Goal: Complete application form: Complete application form

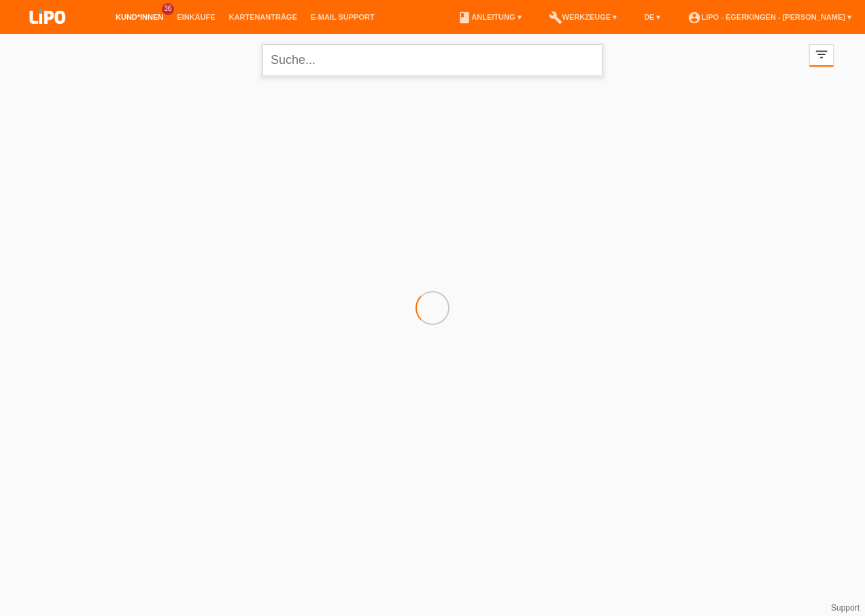
click at [296, 63] on input "text" at bounding box center [432, 60] width 340 height 32
type input "VOGT NADINE"
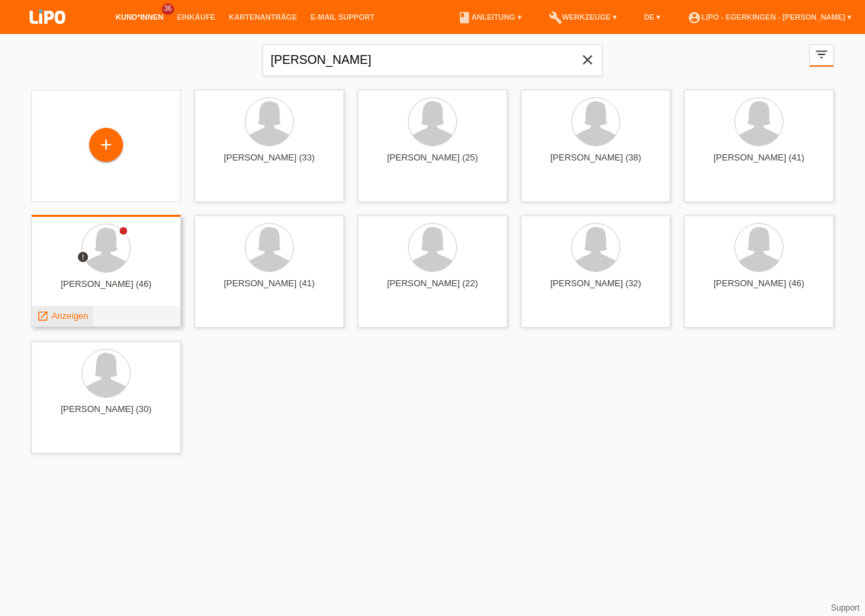
click at [76, 312] on span "Anzeigen" at bounding box center [70, 316] width 37 height 10
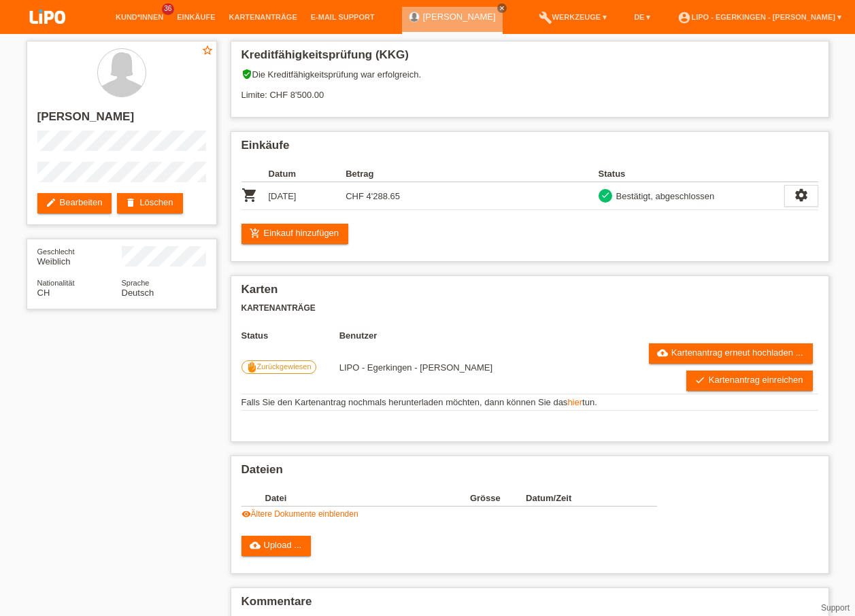
click at [137, 24] on li "Kund*innen 36" at bounding box center [139, 17] width 61 height 35
click at [141, 20] on link "Kund*innen" at bounding box center [139, 17] width 61 height 8
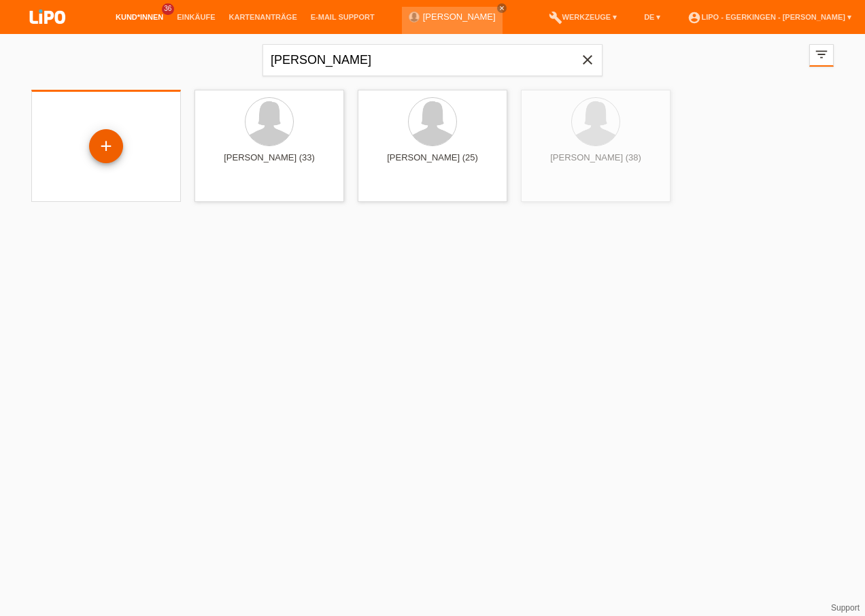
click at [110, 140] on div "+" at bounding box center [106, 146] width 34 height 34
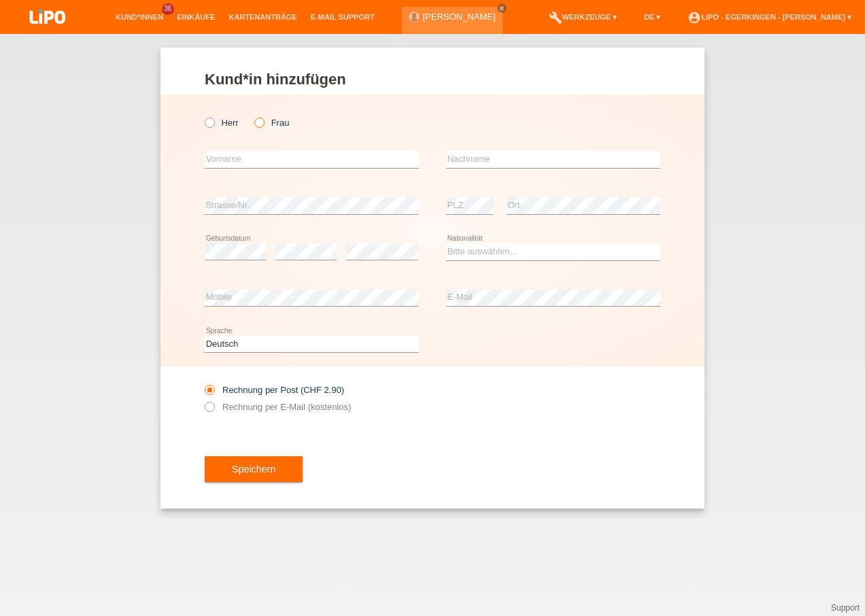
click at [252, 116] on icon at bounding box center [252, 116] width 0 height 0
click at [257, 123] on input "Frau" at bounding box center [258, 122] width 9 height 9
radio input "true"
click at [267, 161] on input "text" at bounding box center [312, 159] width 214 height 17
click at [235, 164] on input "text" at bounding box center [312, 159] width 214 height 17
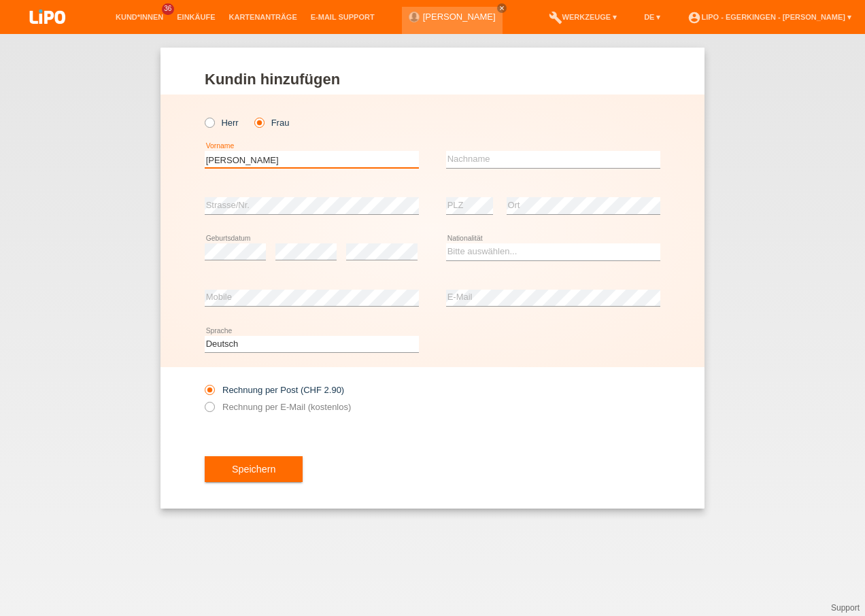
type input "[PERSON_NAME]"
type input "Nadin Marin"
type input "[PERSON_NAME]"
click at [229, 214] on icon at bounding box center [312, 214] width 214 height 1
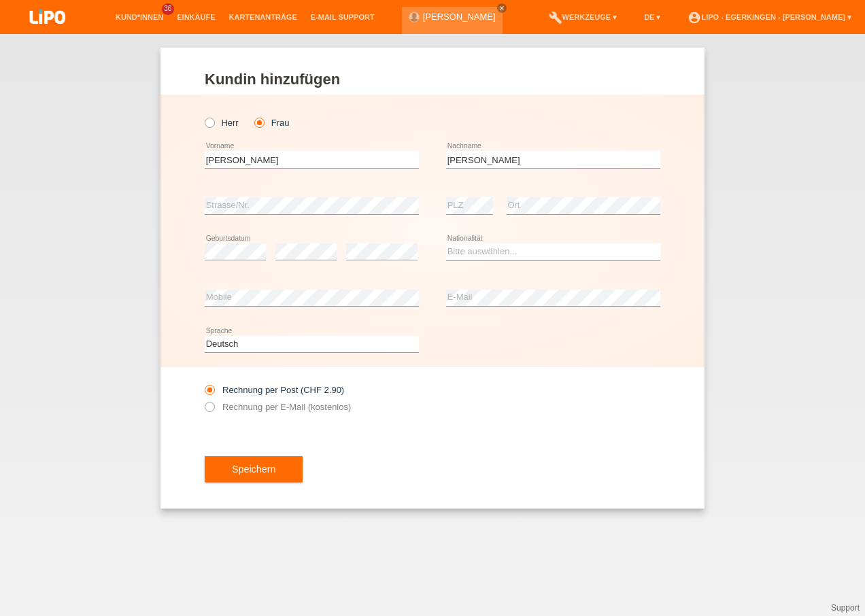
click at [307, 243] on div "error" at bounding box center [305, 252] width 61 height 46
click at [483, 253] on select "Bitte auswählen... [GEOGRAPHIC_DATA] [GEOGRAPHIC_DATA] [GEOGRAPHIC_DATA] [GEOGR…" at bounding box center [553, 251] width 214 height 16
select select "CH"
click at [446, 243] on select "Bitte auswählen... Schweiz Deutschland Liechtenstein Österreich ------------ Af…" at bounding box center [553, 251] width 214 height 16
click at [327, 409] on label "Rechnung per E-Mail (kostenlos)" at bounding box center [278, 407] width 146 height 10
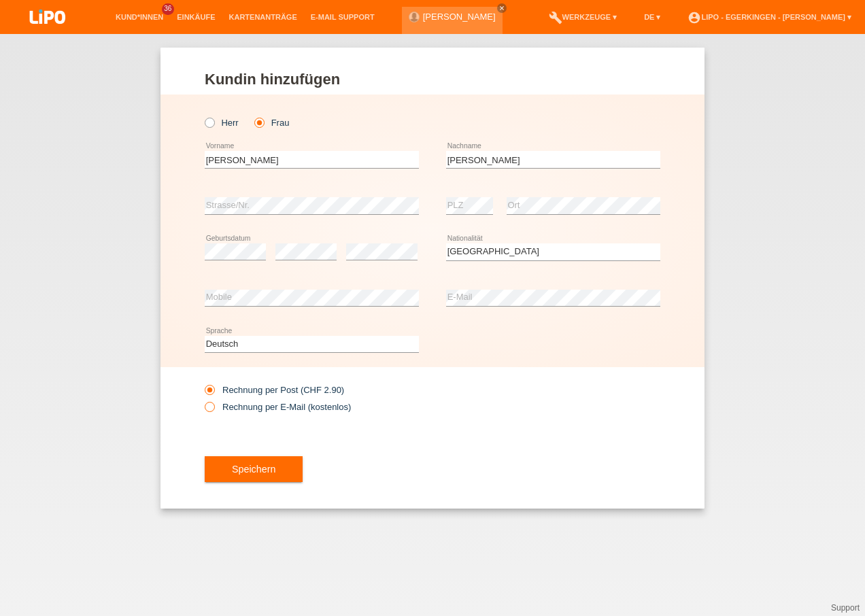
click at [214, 409] on input "Rechnung per E-Mail (kostenlos)" at bounding box center [209, 410] width 9 height 17
radio input "true"
click at [258, 462] on button "Speichern" at bounding box center [254, 469] width 98 height 26
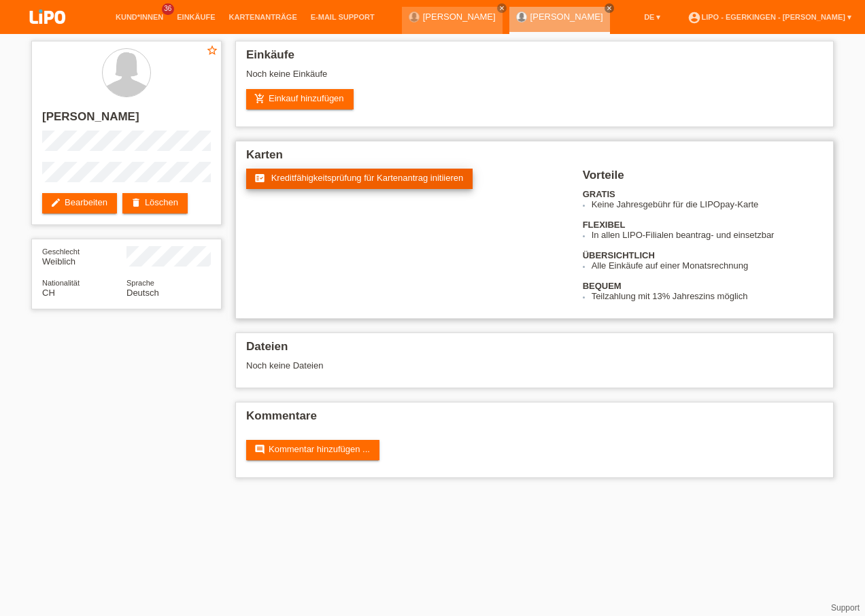
click at [298, 182] on span "Kreditfähigkeitsprüfung für Kartenantrag initiieren" at bounding box center [367, 178] width 192 height 10
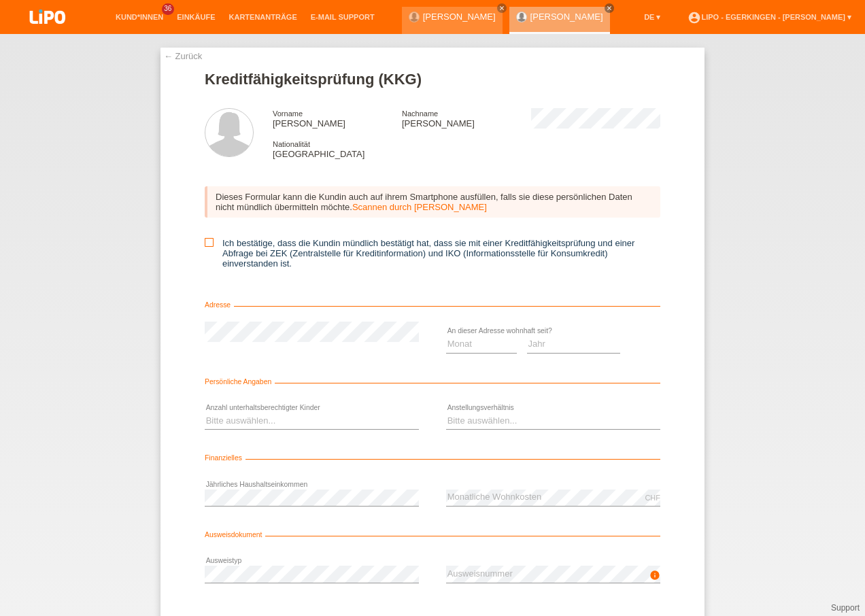
click at [206, 241] on icon at bounding box center [209, 242] width 9 height 9
click at [206, 241] on input "Ich bestätige, dass die Kundin mündlich bestätigt hat, dass sie mit einer Kredi…" at bounding box center [209, 242] width 9 height 9
checkbox input "true"
click at [477, 345] on select "Monat 01 02 03 04 05 06 07 08 09 10" at bounding box center [481, 344] width 71 height 16
select select "05"
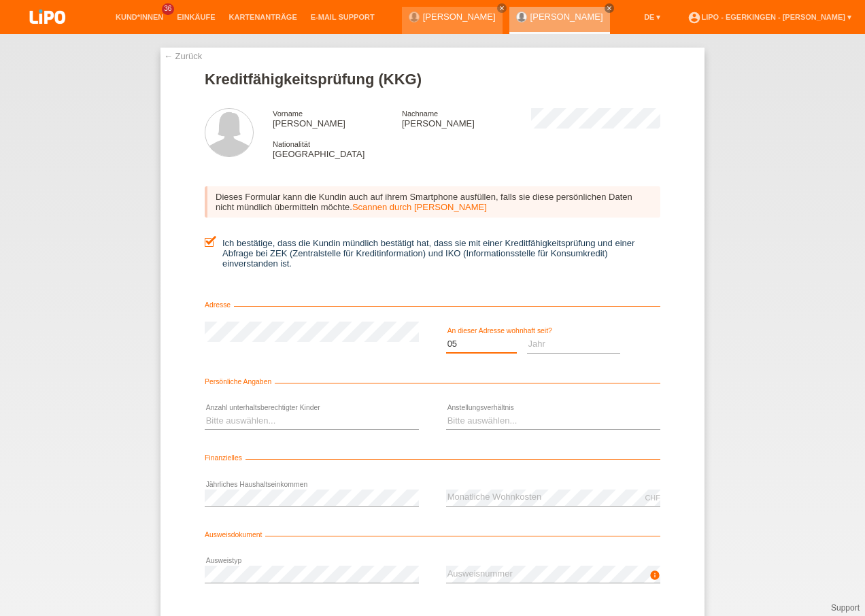
click at [446, 336] on select "Monat 01 02 03 04 05 06 07 08 09 10" at bounding box center [481, 344] width 71 height 16
click at [541, 341] on select "Jahr 2025 2024 2023 2022 2021 2020 2019 2018 2017 2016 2015 2014 2013 2012 2011…" at bounding box center [574, 344] width 94 height 16
select select "2017"
click at [527, 336] on select "Jahr 2025 2024 2023 2022 2021 2020 2019 2018 2017 2016 2015 2014 2013 2012 2011…" at bounding box center [574, 344] width 94 height 16
click at [347, 420] on select "Bitte auswählen... 0 1 2 3 4 5 6 7 8 9" at bounding box center [312, 421] width 214 height 16
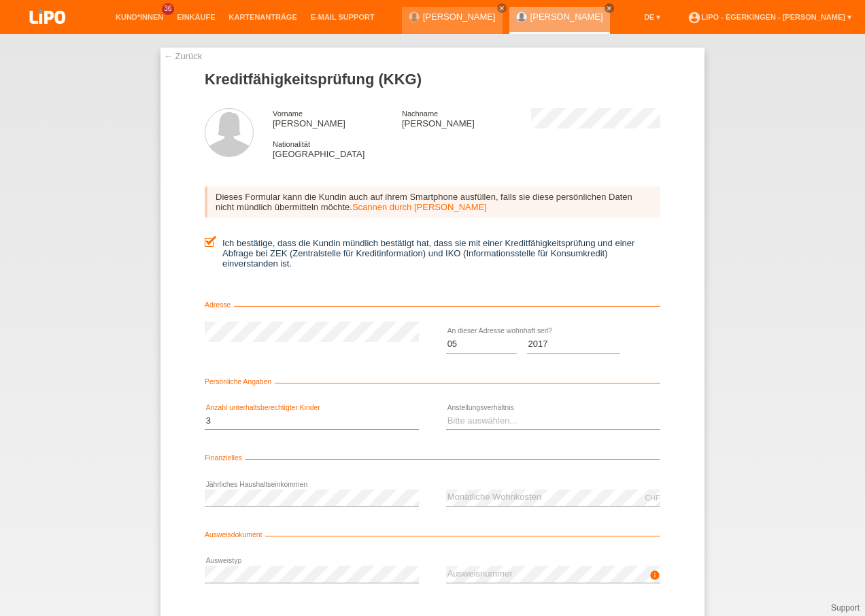
click at [205, 413] on select "Bitte auswählen... 0 1 2 3 4 5 6 7 8 9" at bounding box center [312, 421] width 214 height 16
click at [456, 423] on select "Bitte auswählen... Unbefristet Befristet Lehrling/Student Pensioniert Nicht arb…" at bounding box center [553, 421] width 214 height 16
click at [360, 424] on select "Bitte auswählen... 0 1 2 3 4 5 6 7 8 9" at bounding box center [312, 421] width 214 height 16
select select "2"
click at [205, 413] on select "Bitte auswählen... 0 1 2 3 4 5 6 7 8 9" at bounding box center [312, 421] width 214 height 16
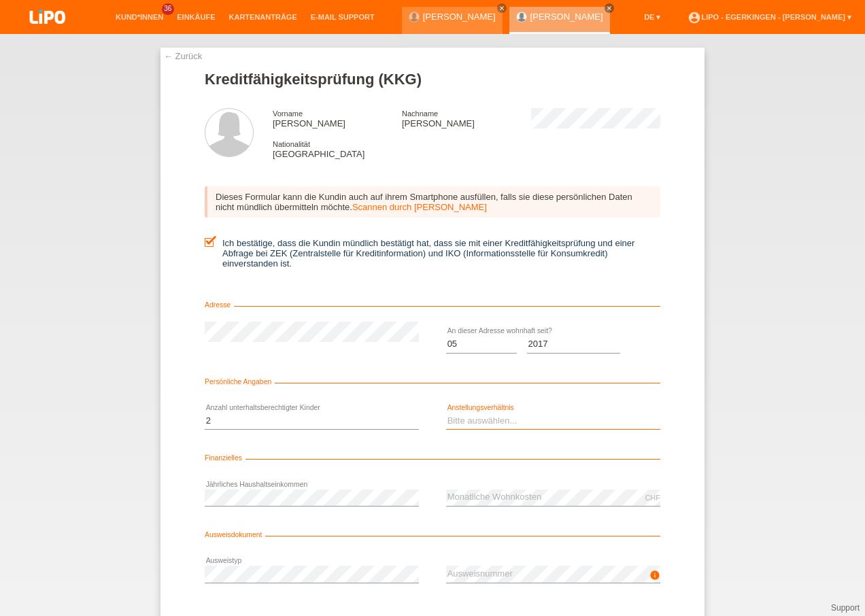
click at [496, 427] on select "Bitte auswählen... Unbefristet Befristet Lehrling/Student Pensioniert Nicht arb…" at bounding box center [553, 421] width 214 height 16
select select "UNLIMITED"
click at [446, 413] on select "Bitte auswählen... Unbefristet Befristet Lehrling/Student Pensioniert Nicht arb…" at bounding box center [553, 421] width 214 height 16
click at [240, 564] on div "error Ausweistyp" at bounding box center [312, 574] width 214 height 46
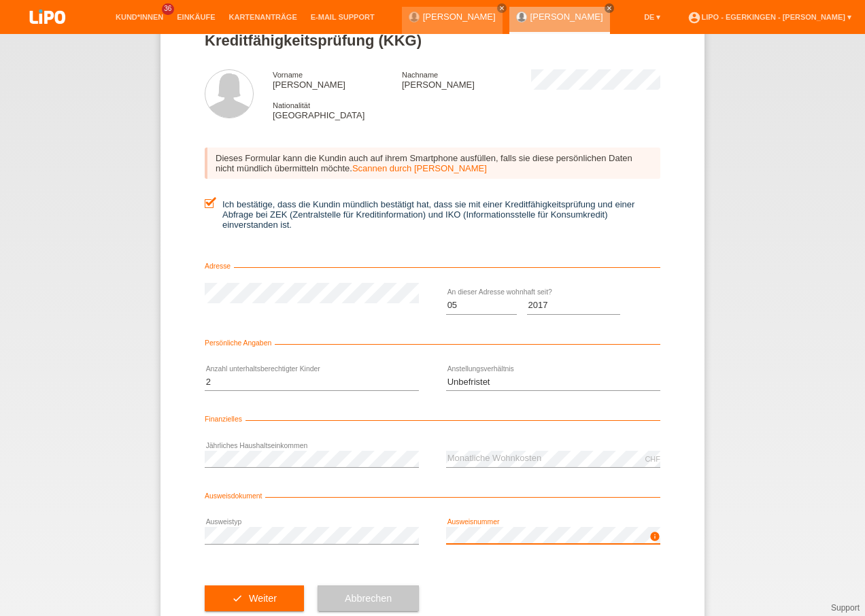
scroll to position [74, 0]
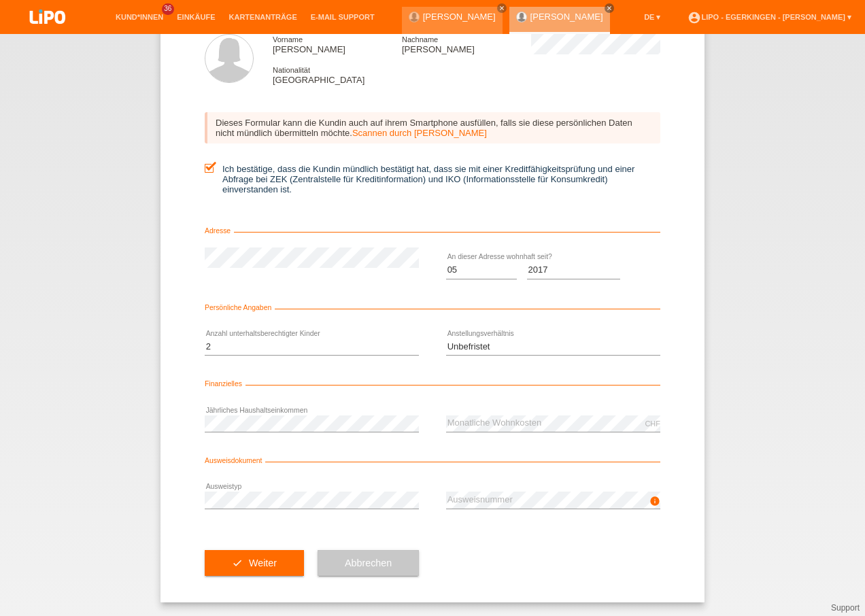
click at [228, 547] on div "check Weiter" at bounding box center [254, 563] width 99 height 79
click at [232, 559] on icon "check" at bounding box center [237, 563] width 11 height 11
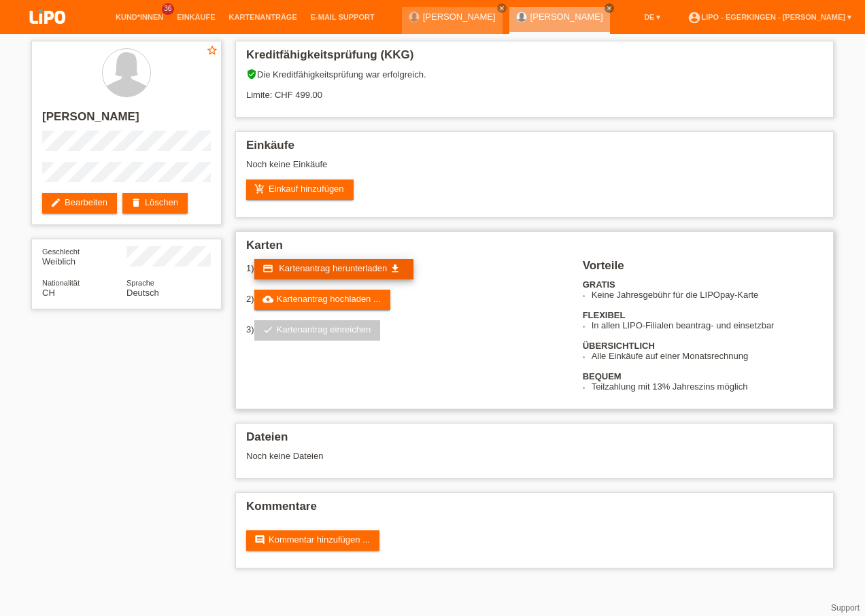
click at [313, 263] on span "Kartenantrag herunterladen" at bounding box center [333, 268] width 108 height 10
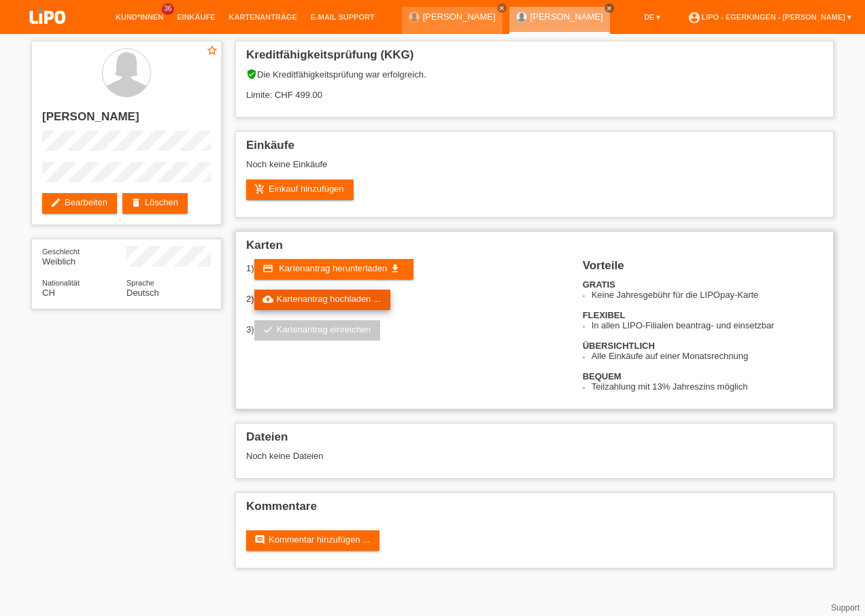
click at [281, 296] on link "cloud_upload Kartenantrag hochladen ..." at bounding box center [322, 300] width 136 height 20
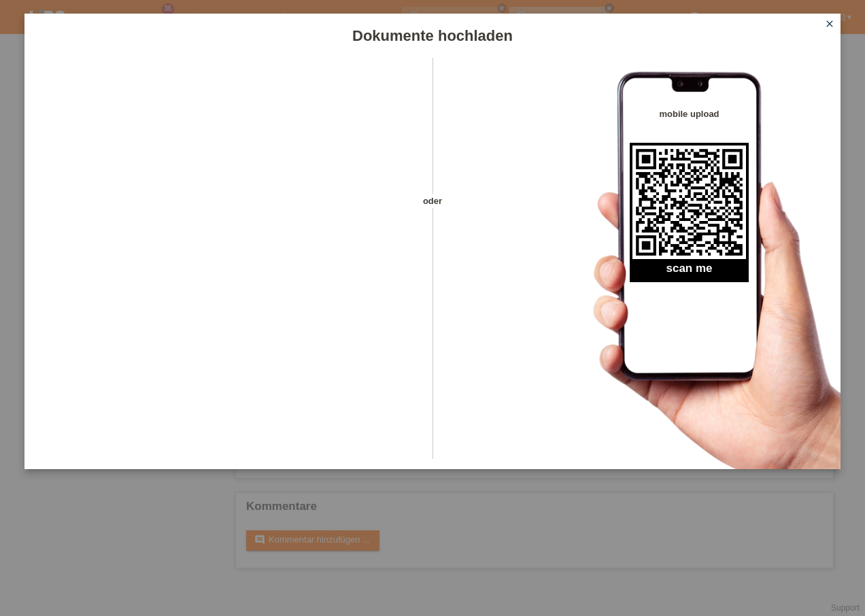
click at [827, 18] on icon "close" at bounding box center [829, 23] width 11 height 11
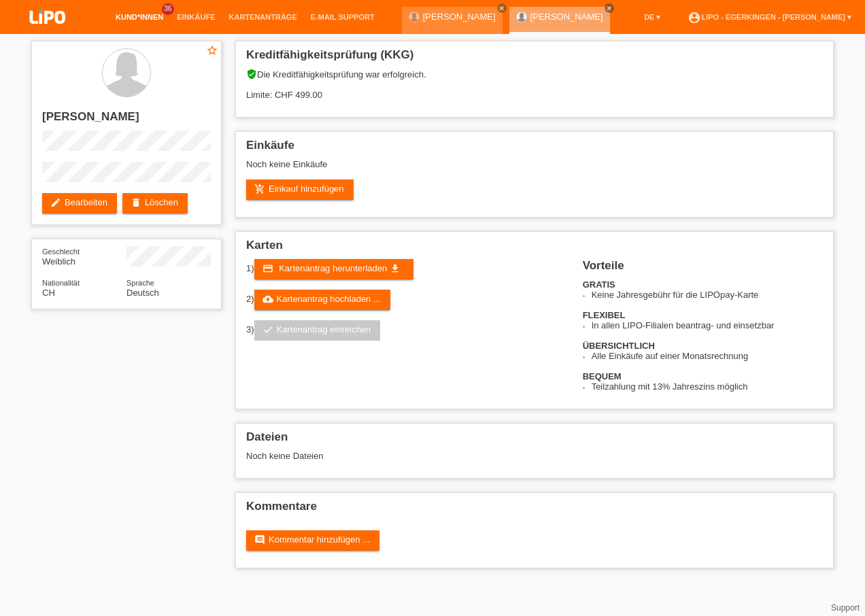
click at [150, 20] on link "Kund*innen" at bounding box center [139, 17] width 61 height 8
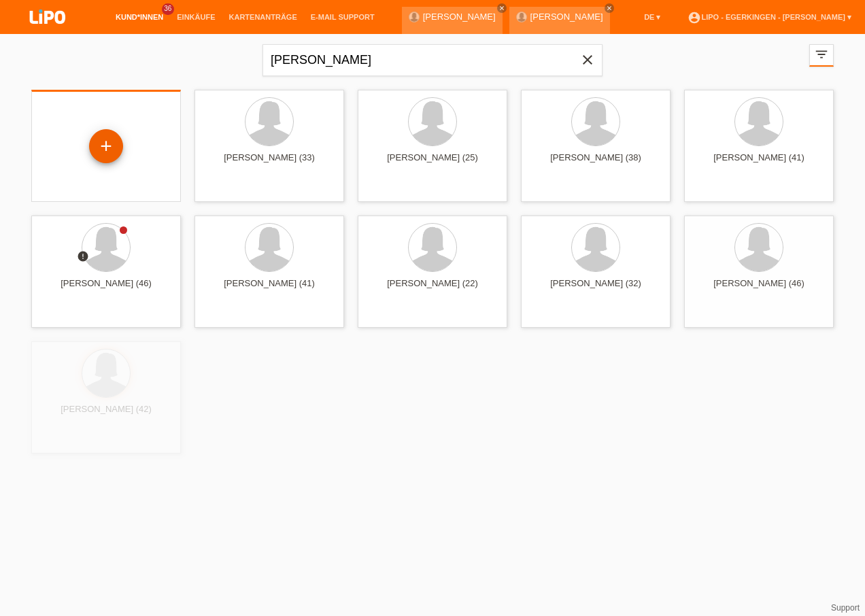
click at [107, 143] on div "+" at bounding box center [106, 146] width 34 height 34
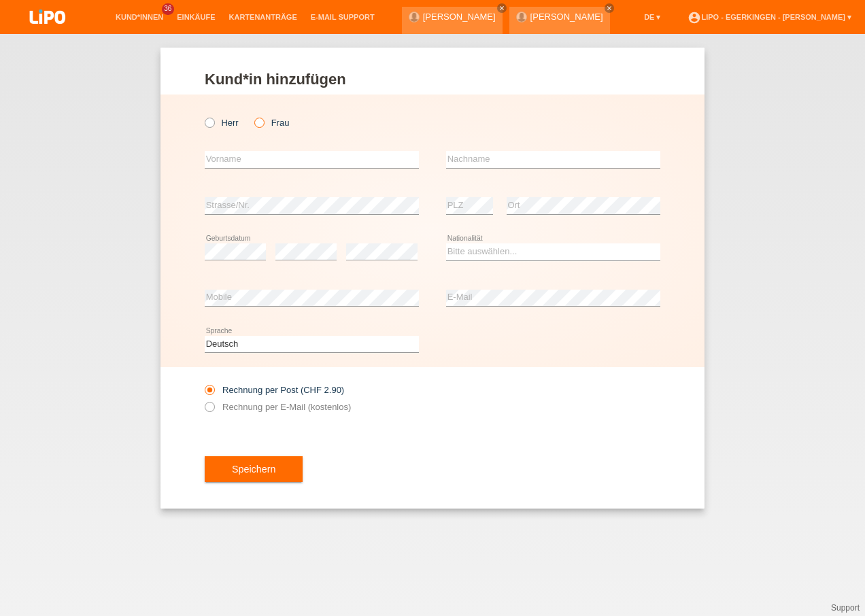
click at [252, 116] on icon at bounding box center [252, 116] width 0 height 0
click at [263, 121] on input "Frau" at bounding box center [258, 122] width 9 height 9
radio input "true"
click at [245, 160] on input "text" at bounding box center [312, 159] width 214 height 17
type input "g"
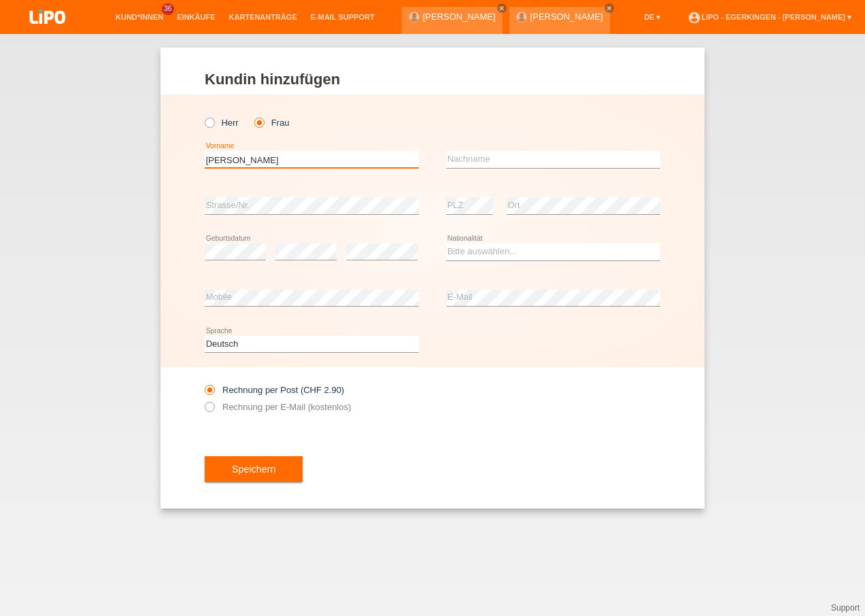
type input "Giulia Soraia"
type input "Gualato"
click at [464, 253] on select "Bitte auswählen... Schweiz Deutschland Liechtenstein Österreich ------------ Af…" at bounding box center [553, 251] width 214 height 16
select select "DE"
click at [446, 243] on select "Bitte auswählen... Schweiz Deutschland Liechtenstein Österreich ------------ Af…" at bounding box center [553, 251] width 214 height 16
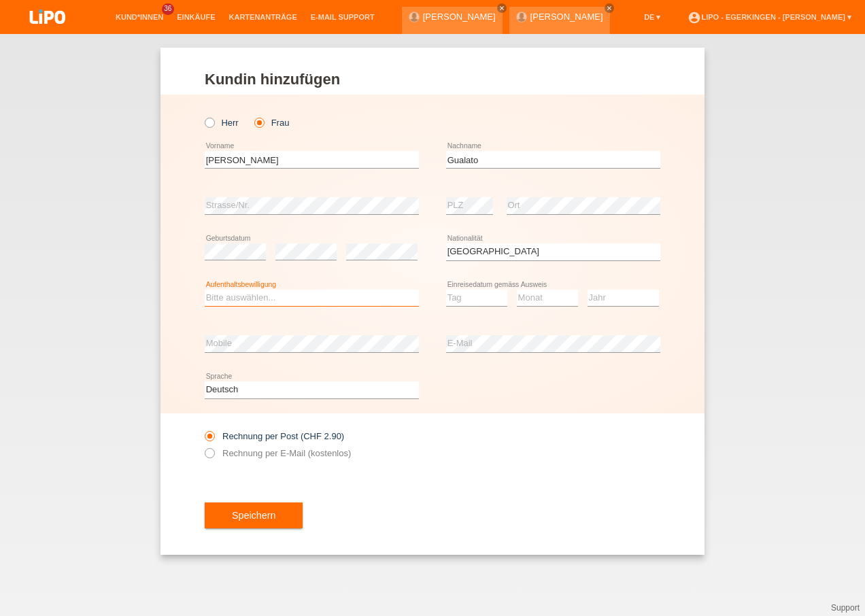
click at [339, 298] on select "Bitte auswählen... C B B - Flüchtlingsstatus Andere" at bounding box center [312, 298] width 214 height 16
select select "B"
click at [205, 290] on select "Bitte auswählen... C B B - Flüchtlingsstatus Andere" at bounding box center [312, 298] width 214 height 16
click at [465, 299] on select "Tag 01 02 03 04 05 06 07 08 09 10 11" at bounding box center [476, 298] width 61 height 16
select select "01"
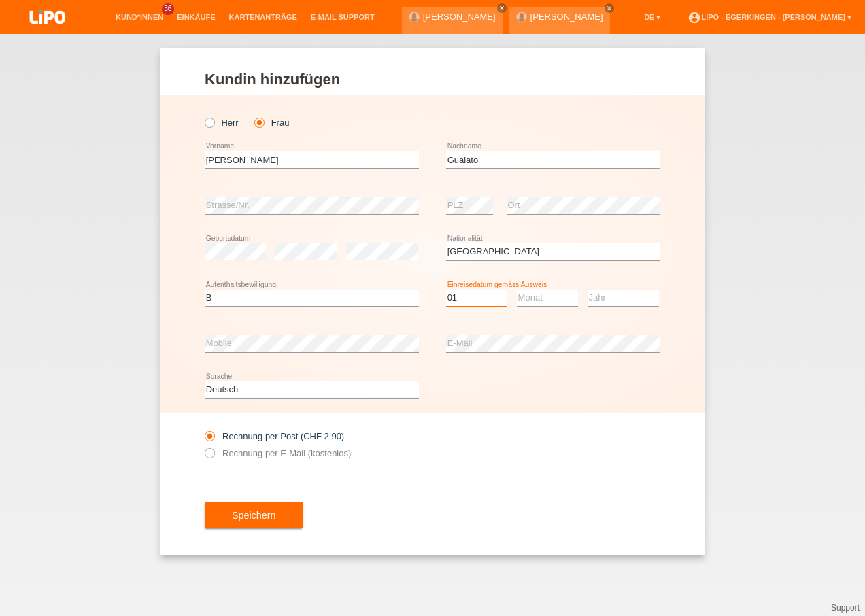
click at [446, 290] on select "Tag 01 02 03 04 05 06 07 08 09 10 11" at bounding box center [476, 298] width 61 height 16
click at [550, 301] on select "Monat 01 02 03 04 05 06 07 08 09 10 11" at bounding box center [547, 298] width 61 height 16
select select "07"
click at [517, 290] on select "Monat 01 02 03 04 05 06 07 08 09 10 11" at bounding box center [547, 298] width 61 height 16
click at [611, 296] on select "Jahr 2025 2024 2023 2022 2021 2020 2019 2018 2017 2016 2015 2014 2013 2012 2011…" at bounding box center [622, 298] width 71 height 16
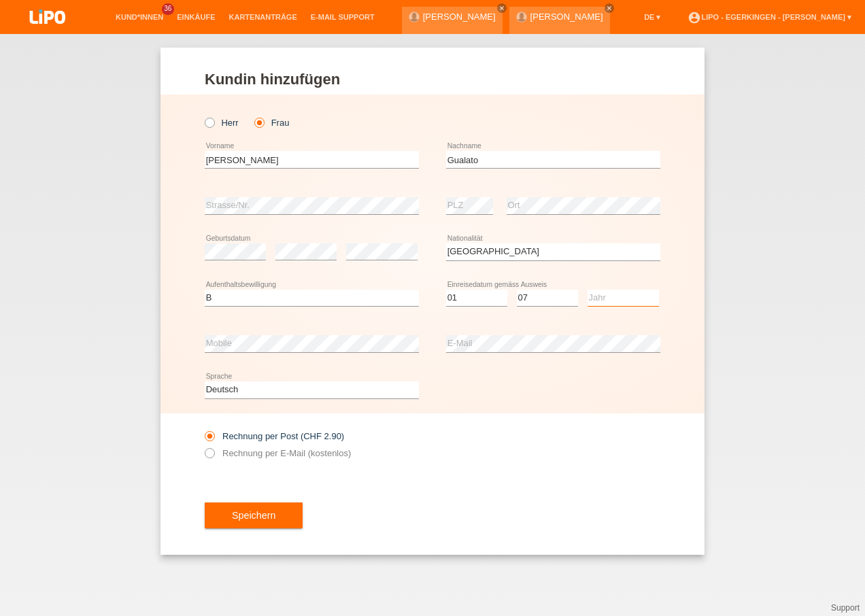
select select "2024"
click at [587, 290] on select "Jahr 2025 2024 2023 2022 2021 2020 2019 2018 2017 2016 2015 2014 2013 2012 2011…" at bounding box center [622, 298] width 71 height 16
click at [298, 453] on label "Rechnung per E-Mail (kostenlos)" at bounding box center [278, 453] width 146 height 10
click at [214, 453] on input "Rechnung per E-Mail (kostenlos)" at bounding box center [209, 456] width 9 height 17
radio input "true"
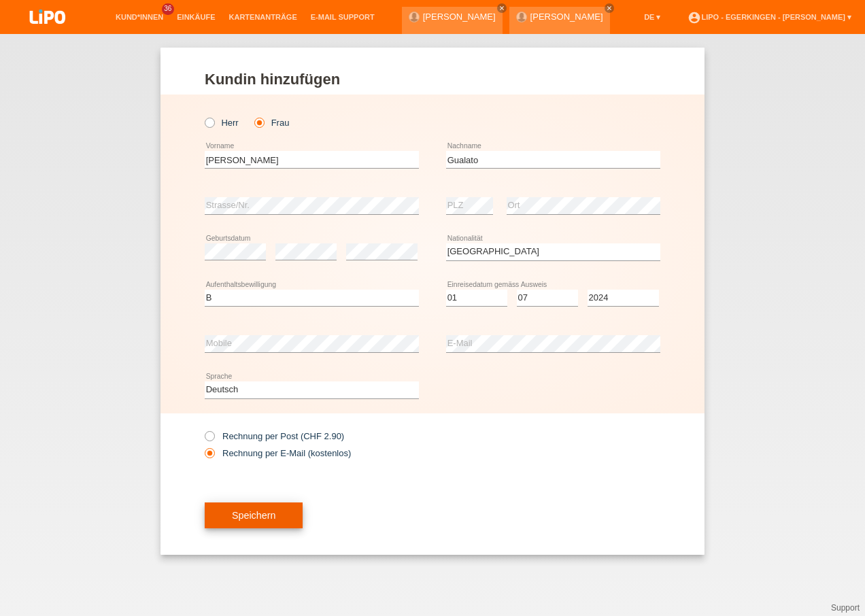
click at [292, 515] on button "Speichern" at bounding box center [254, 515] width 98 height 26
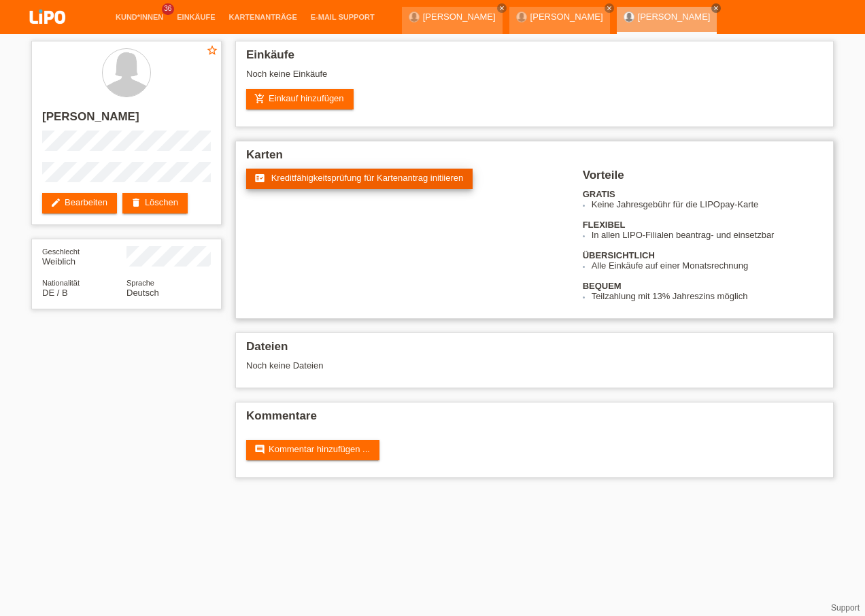
click at [334, 177] on span "Kreditfähigkeitsprüfung für Kartenantrag initiieren" at bounding box center [367, 178] width 192 height 10
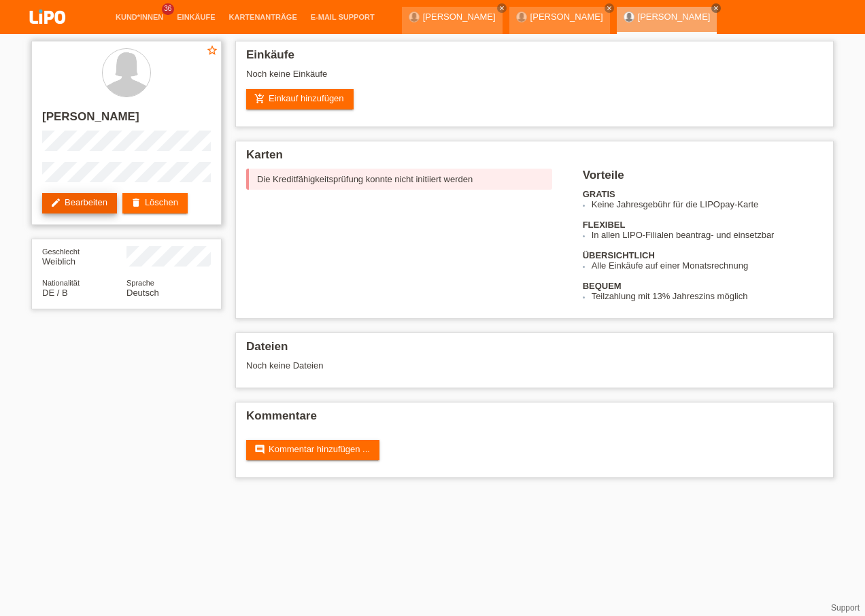
click at [99, 194] on link "edit Bearbeiten" at bounding box center [79, 203] width 75 height 20
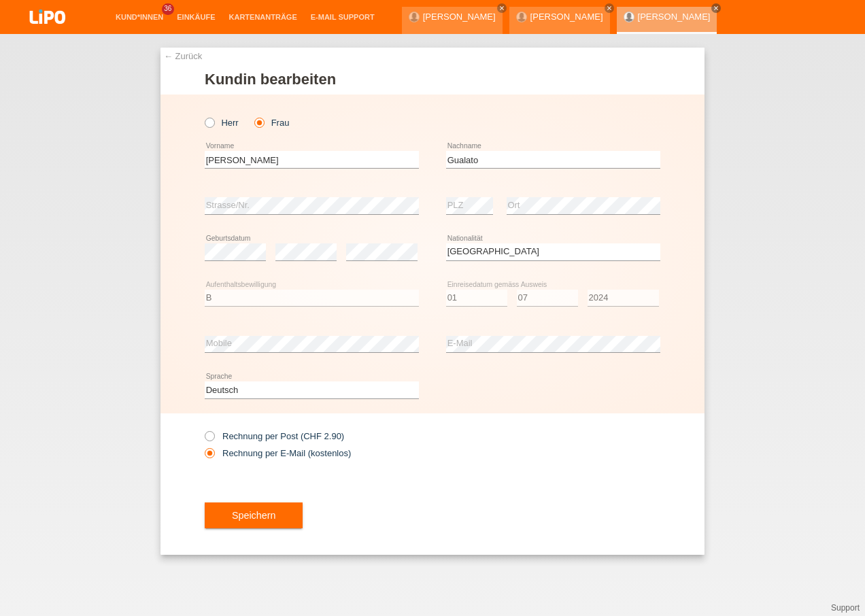
select select "DE"
select select "B"
select select "01"
select select "07"
select select "2024"
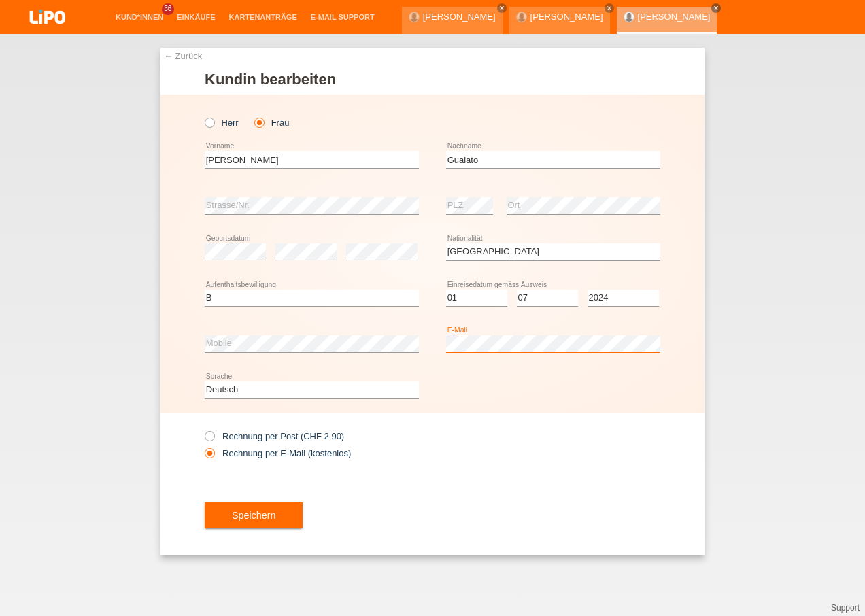
click at [281, 306] on div "Herr Frau Giulia Soraia error Vorname" at bounding box center [432, 254] width 544 height 319
click at [299, 433] on label "Rechnung per Post (CHF 2.90)" at bounding box center [274, 436] width 139 height 10
click at [214, 433] on input "Rechnung per Post (CHF 2.90)" at bounding box center [209, 439] width 9 height 17
radio input "true"
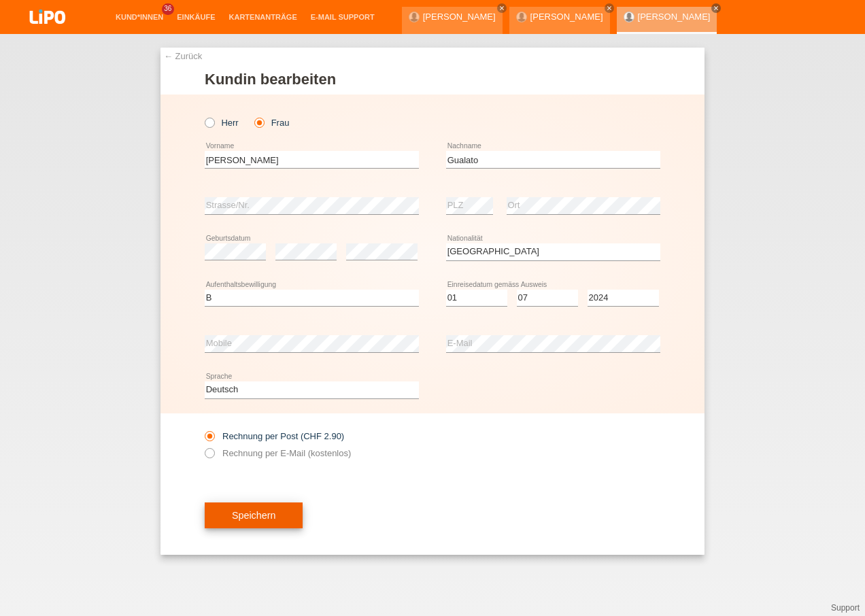
click at [259, 503] on button "Speichern" at bounding box center [254, 515] width 98 height 26
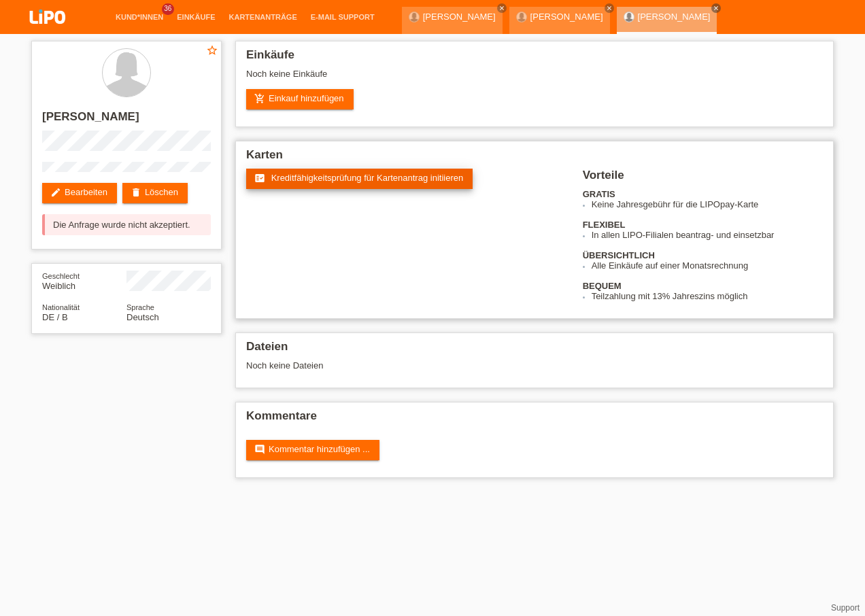
click at [284, 175] on span "Kreditfähigkeitsprüfung für Kartenantrag initiieren" at bounding box center [367, 178] width 192 height 10
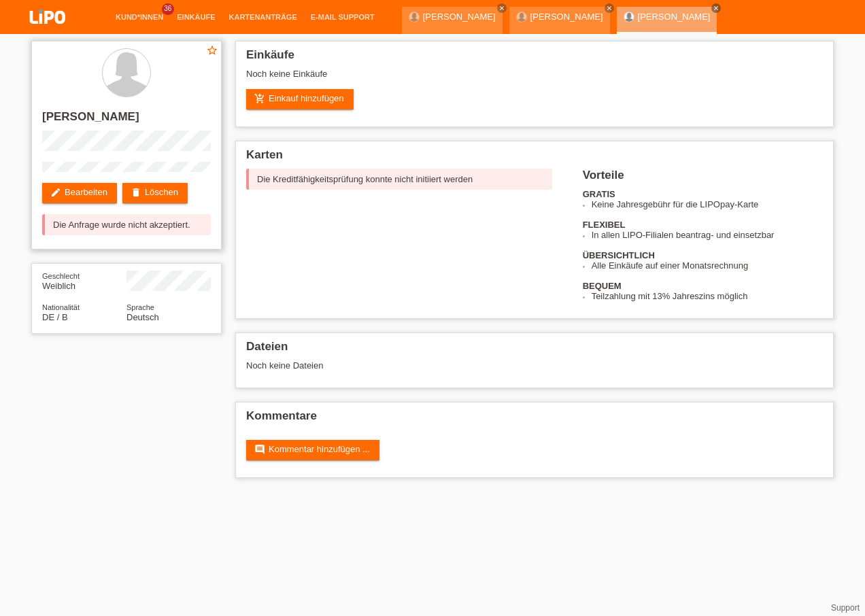
drag, startPoint x: 48, startPoint y: 232, endPoint x: 198, endPoint y: 227, distance: 149.7
click at [198, 227] on div "Die Anfrage wurde nicht akzeptiert." at bounding box center [126, 224] width 169 height 21
click at [98, 192] on link "edit Bearbeiten" at bounding box center [79, 193] width 75 height 20
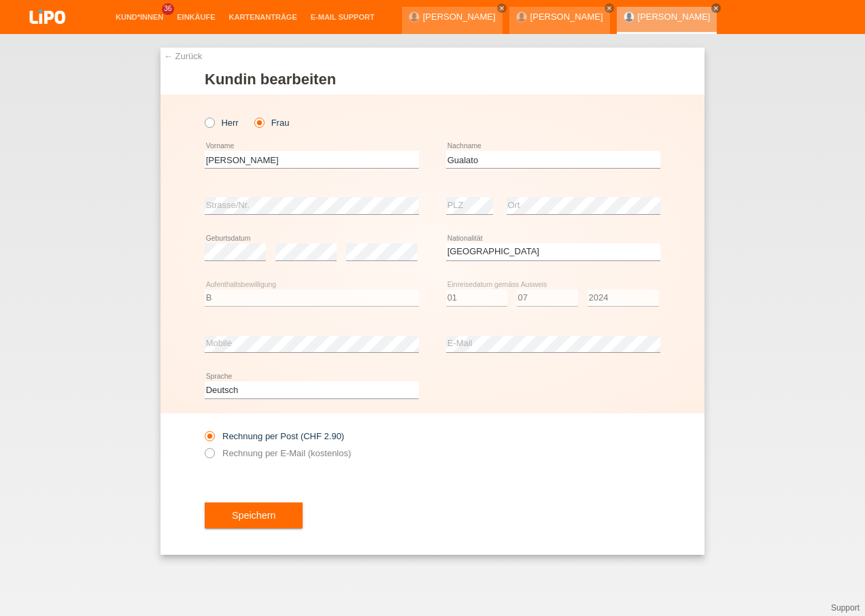
select select "DE"
select select "B"
select select "01"
select select "07"
select select "2024"
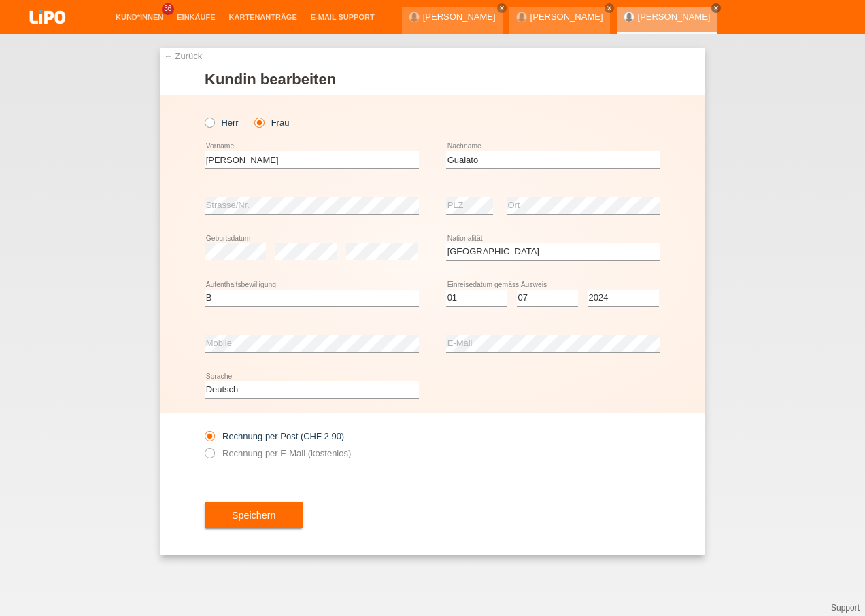
click at [159, 22] on li "Kund*innen 36" at bounding box center [139, 17] width 61 height 35
click at [159, 20] on li "Kund*innen 36" at bounding box center [139, 17] width 61 height 35
click at [158, 16] on link "Kund*innen" at bounding box center [139, 17] width 61 height 8
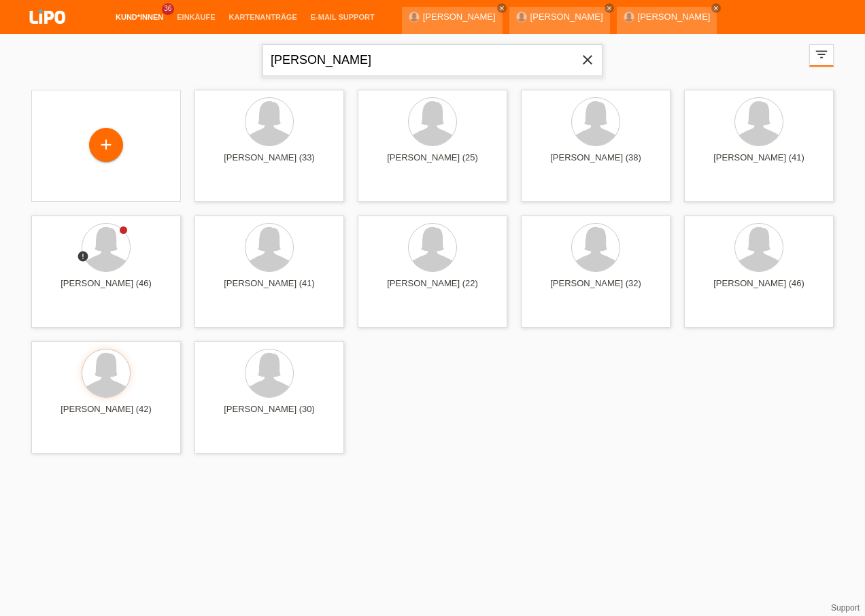
drag, startPoint x: 564, startPoint y: 65, endPoint x: 586, endPoint y: 60, distance: 23.1
click at [581, 63] on form "[PERSON_NAME] close" at bounding box center [432, 60] width 340 height 32
click at [586, 60] on icon "close" at bounding box center [587, 60] width 16 height 16
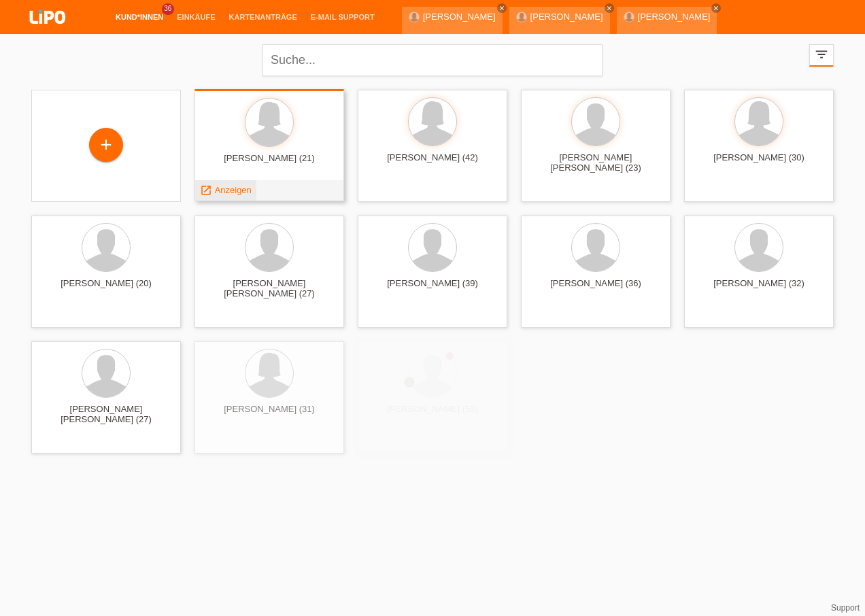
click at [240, 197] on div "launch Anzeigen" at bounding box center [225, 190] width 61 height 20
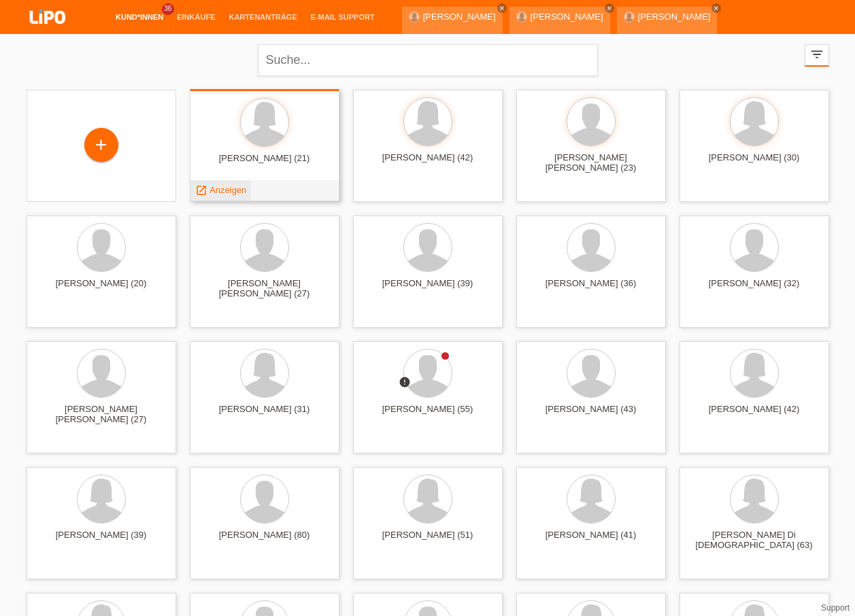
click at [237, 185] on span "Anzeigen" at bounding box center [227, 190] width 37 height 10
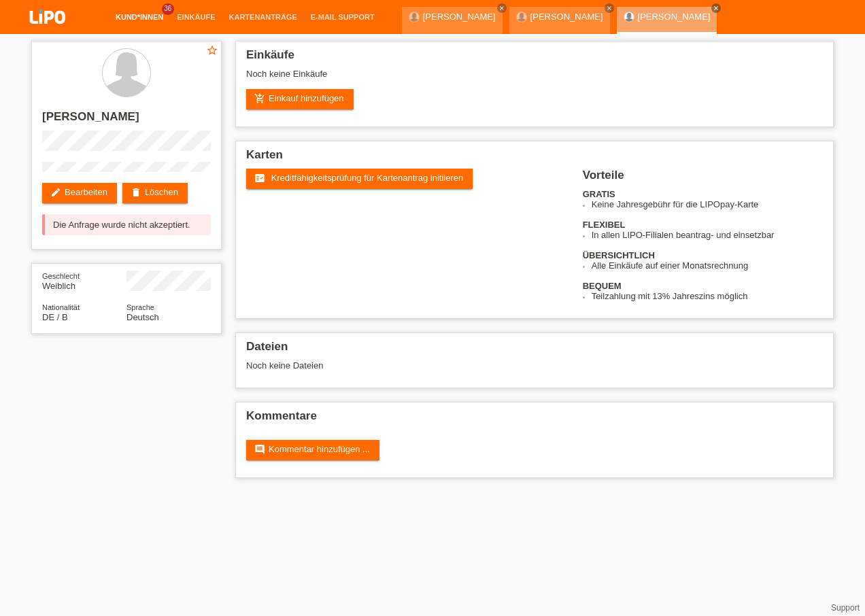
click at [152, 15] on link "Kund*innen" at bounding box center [139, 17] width 61 height 8
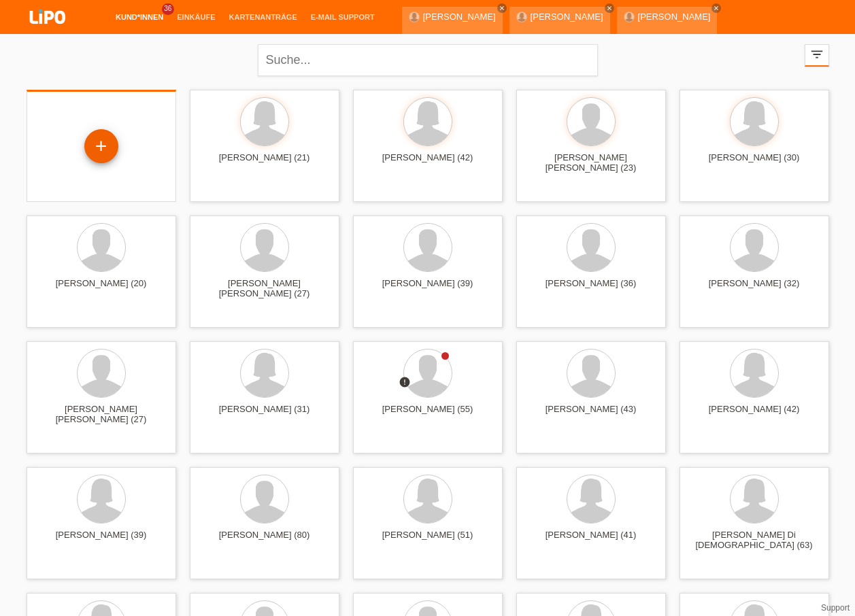
click at [102, 150] on div "+" at bounding box center [101, 146] width 34 height 34
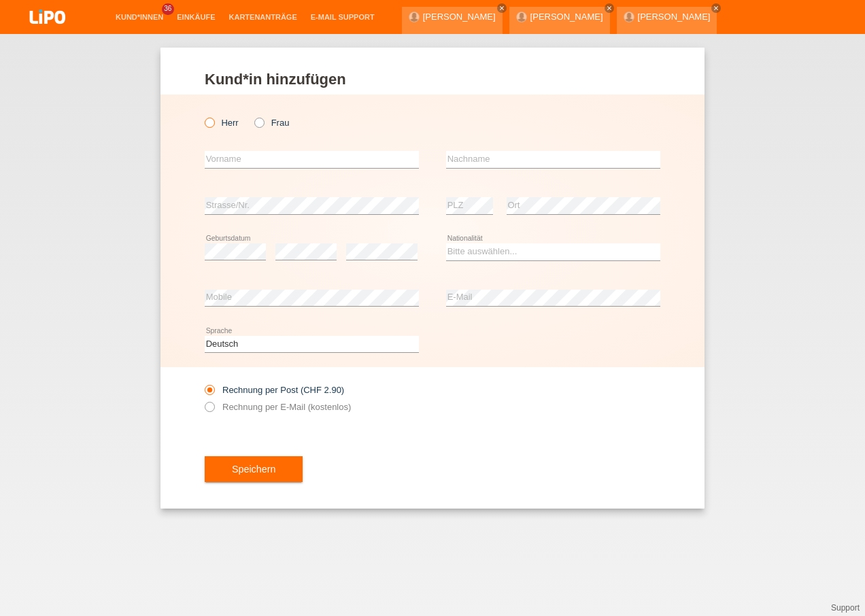
click at [222, 123] on label "Herr" at bounding box center [222, 123] width 34 height 10
click at [214, 123] on input "Herr" at bounding box center [209, 122] width 9 height 9
radio input "true"
click at [231, 156] on input "text" at bounding box center [312, 159] width 214 height 17
type input "[PERSON_NAME]"
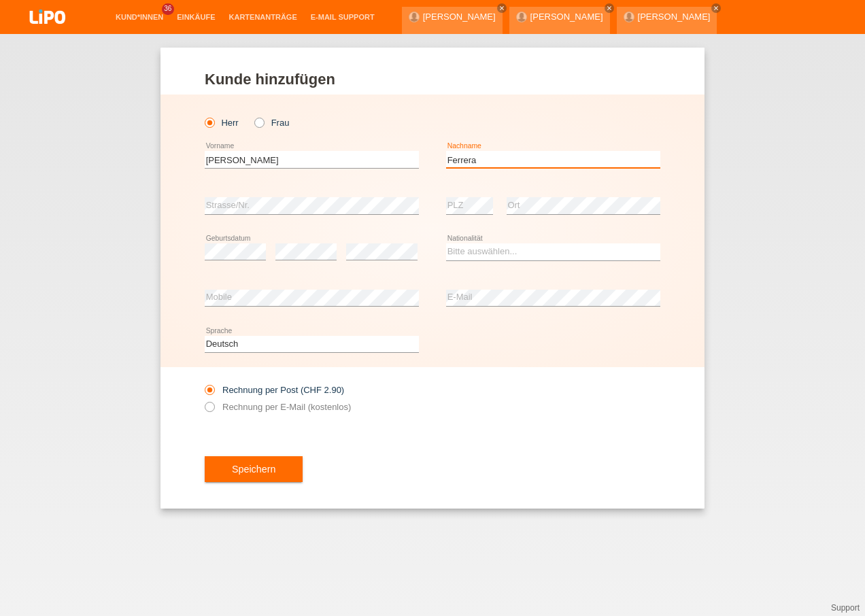
type input "Ferrera"
click at [357, 262] on div "error" at bounding box center [381, 252] width 71 height 46
click at [493, 258] on select "Bitte auswählen... Schweiz Deutschland Liechtenstein Österreich ------------ Af…" at bounding box center [553, 251] width 214 height 16
select select "IT"
click at [446, 243] on select "Bitte auswählen... Schweiz Deutschland Liechtenstein Österreich ------------ Af…" at bounding box center [553, 251] width 214 height 16
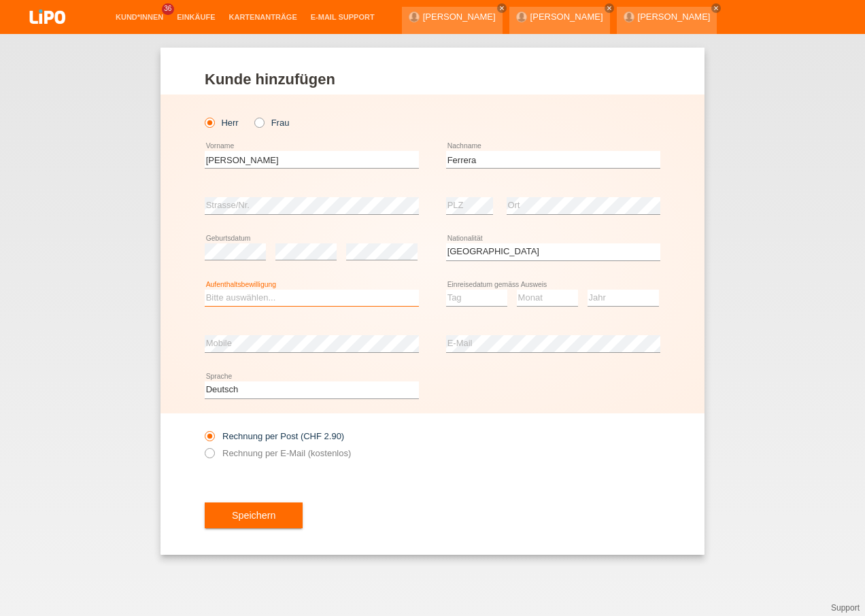
click at [335, 291] on select "Bitte auswählen... C B B - Flüchtlingsstatus Andere" at bounding box center [312, 298] width 214 height 16
select select "B"
click at [205, 290] on select "Bitte auswählen... C B B - Flüchtlingsstatus Andere" at bounding box center [312, 298] width 214 height 16
click at [484, 300] on select "Tag 01 02 03 04 05 06 07 08 09 10 11" at bounding box center [476, 298] width 61 height 16
select select "17"
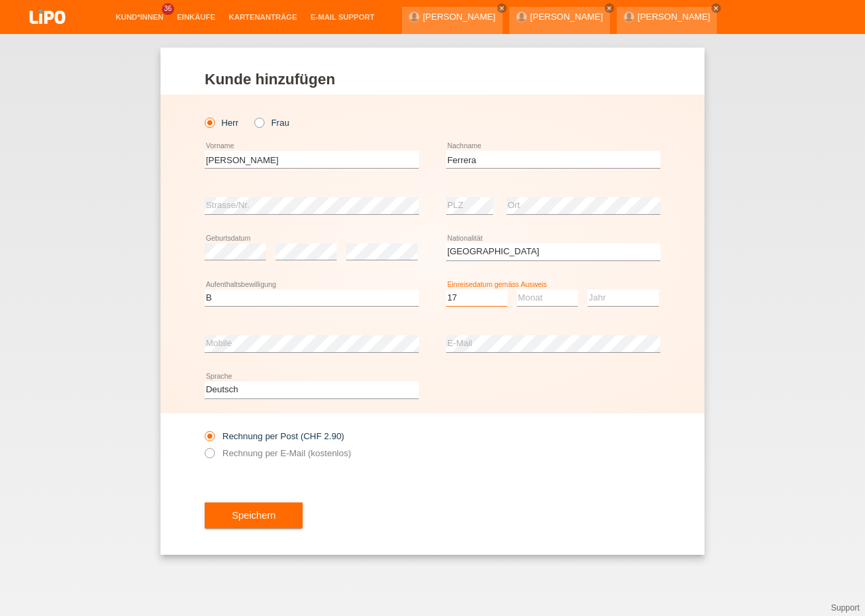
click at [446, 290] on select "Tag 01 02 03 04 05 06 07 08 09 10 11" at bounding box center [476, 298] width 61 height 16
click at [553, 291] on select "Monat 01 02 03 04 05 06 07 08 09 10 11" at bounding box center [547, 298] width 61 height 16
select select "10"
click at [517, 290] on select "Monat 01 02 03 04 05 06 07 08 09 10 11" at bounding box center [547, 298] width 61 height 16
click at [603, 301] on select "Jahr 2025 2024 2023 2022 2021 2020 2019 2018 2017 2016 2015 2014 2013 2012 2011…" at bounding box center [622, 298] width 71 height 16
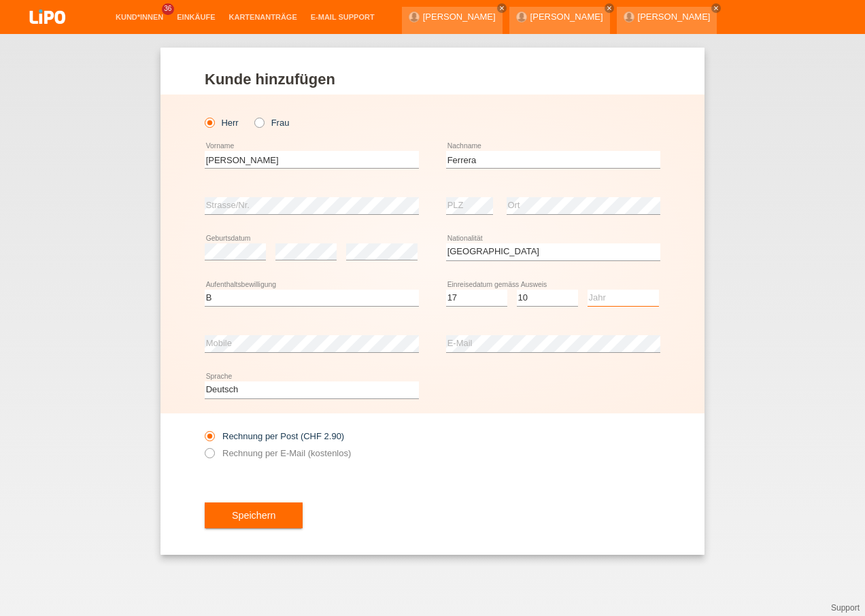
select select "2021"
click at [587, 290] on select "Jahr 2025 2024 2023 2022 2021 2020 2019 2018 2017 2016 2015 2014 2013 2012 2011…" at bounding box center [622, 298] width 71 height 16
click at [270, 449] on label "Rechnung per E-Mail (kostenlos)" at bounding box center [278, 453] width 146 height 10
click at [214, 449] on input "Rechnung per E-Mail (kostenlos)" at bounding box center [209, 456] width 9 height 17
radio input "true"
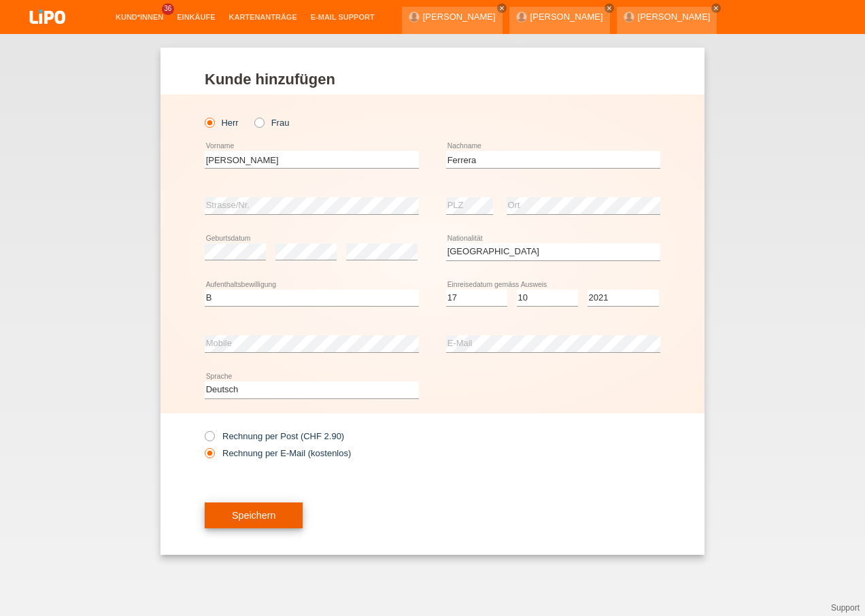
click at [258, 520] on span "Speichern" at bounding box center [254, 515] width 44 height 11
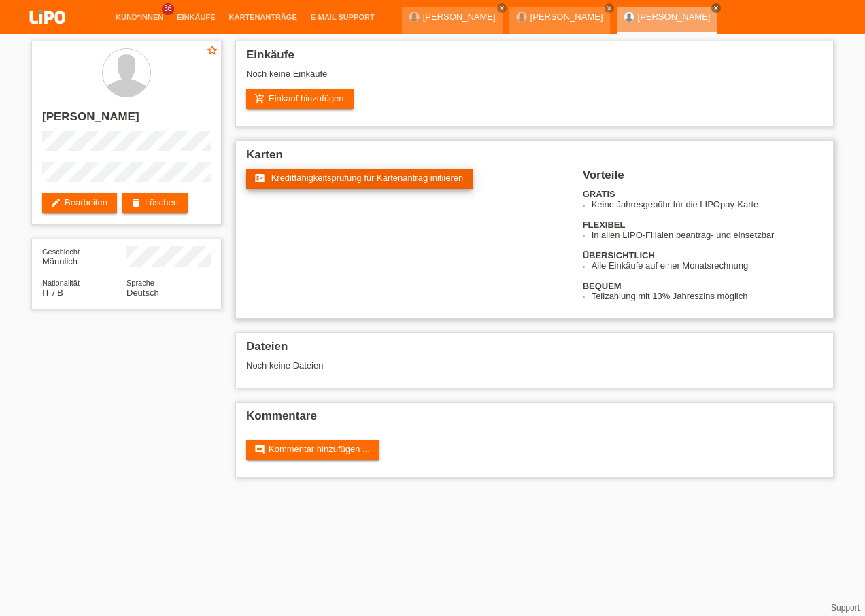
click at [330, 184] on link "fact_check Kreditfähigkeitsprüfung für Kartenantrag initiieren" at bounding box center [359, 179] width 226 height 20
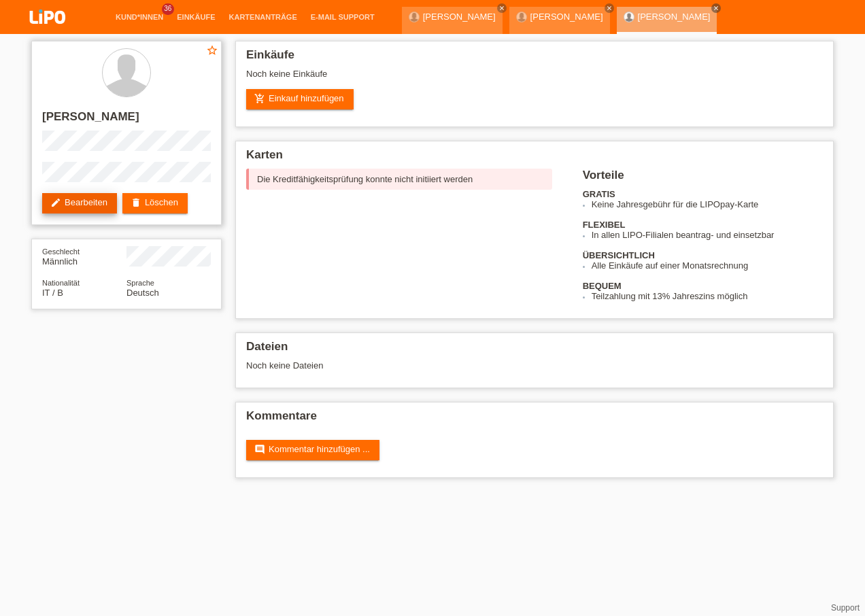
click at [103, 203] on link "edit Bearbeiten" at bounding box center [79, 203] width 75 height 20
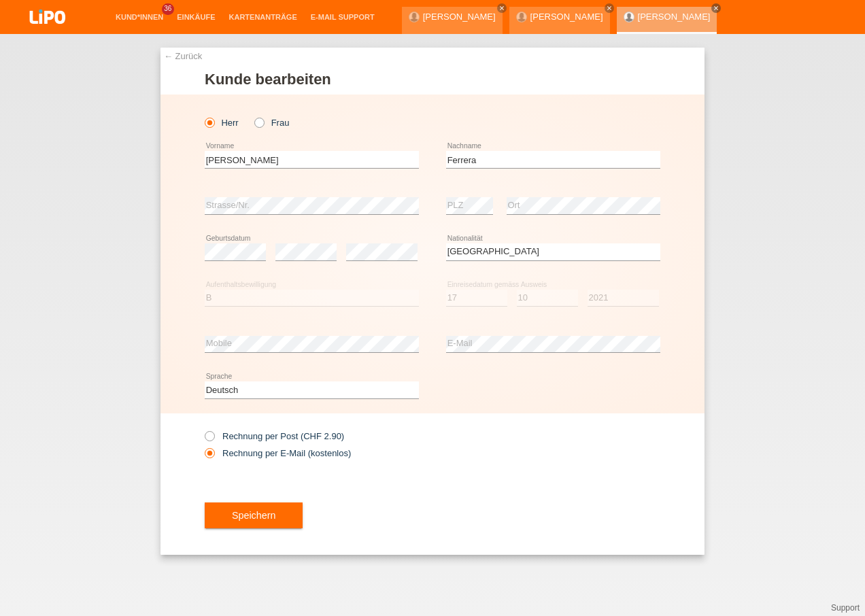
select select "IT"
select select "B"
select select "17"
select select "10"
select select "2021"
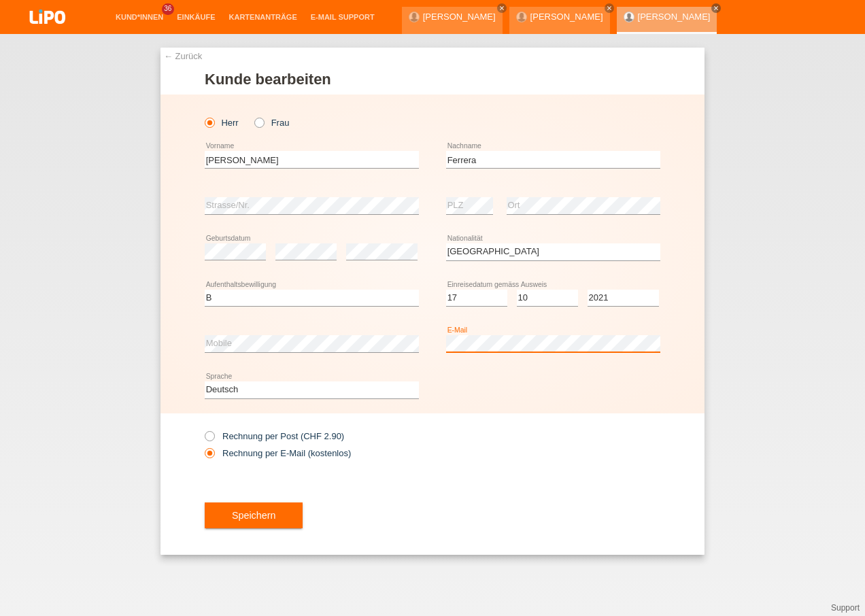
click at [308, 318] on div "[PERSON_NAME] Frau [PERSON_NAME] error Vorname C" at bounding box center [432, 254] width 544 height 319
click at [262, 428] on div "Rechnung per Post (CHF 2.90) Rechnung per E-Mail (kostenlos)" at bounding box center [312, 445] width 214 height 34
click at [262, 432] on label "Rechnung per Post (CHF 2.90)" at bounding box center [274, 436] width 139 height 10
click at [214, 432] on input "Rechnung per Post (CHF 2.90)" at bounding box center [209, 439] width 9 height 17
radio input "true"
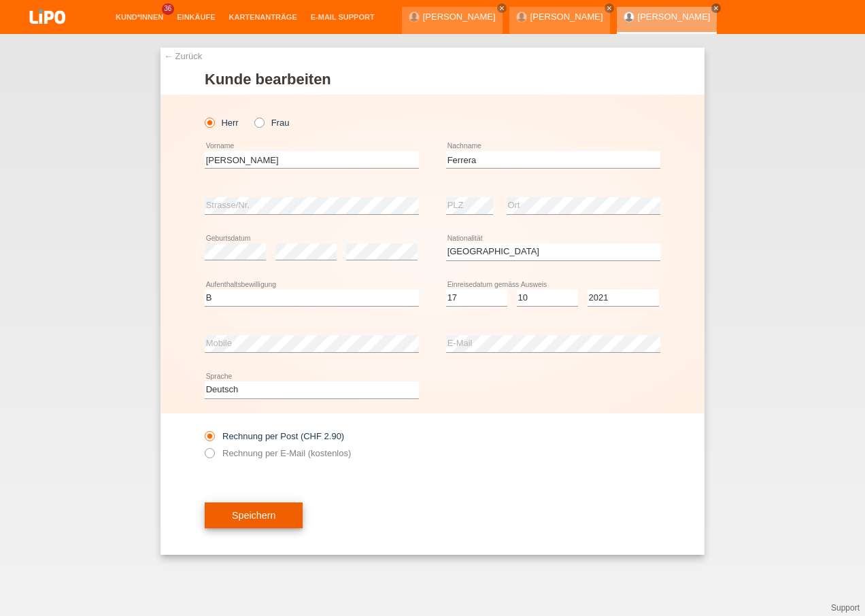
click at [254, 504] on button "Speichern" at bounding box center [254, 515] width 98 height 26
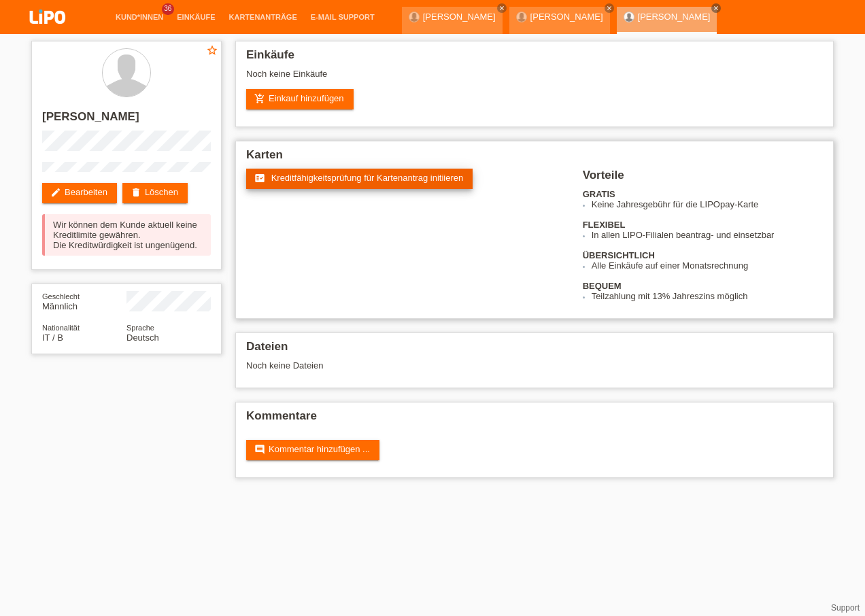
click at [341, 184] on link "fact_check Kreditfähigkeitsprüfung für Kartenantrag initiieren" at bounding box center [359, 179] width 226 height 20
